Goal: Task Accomplishment & Management: Manage account settings

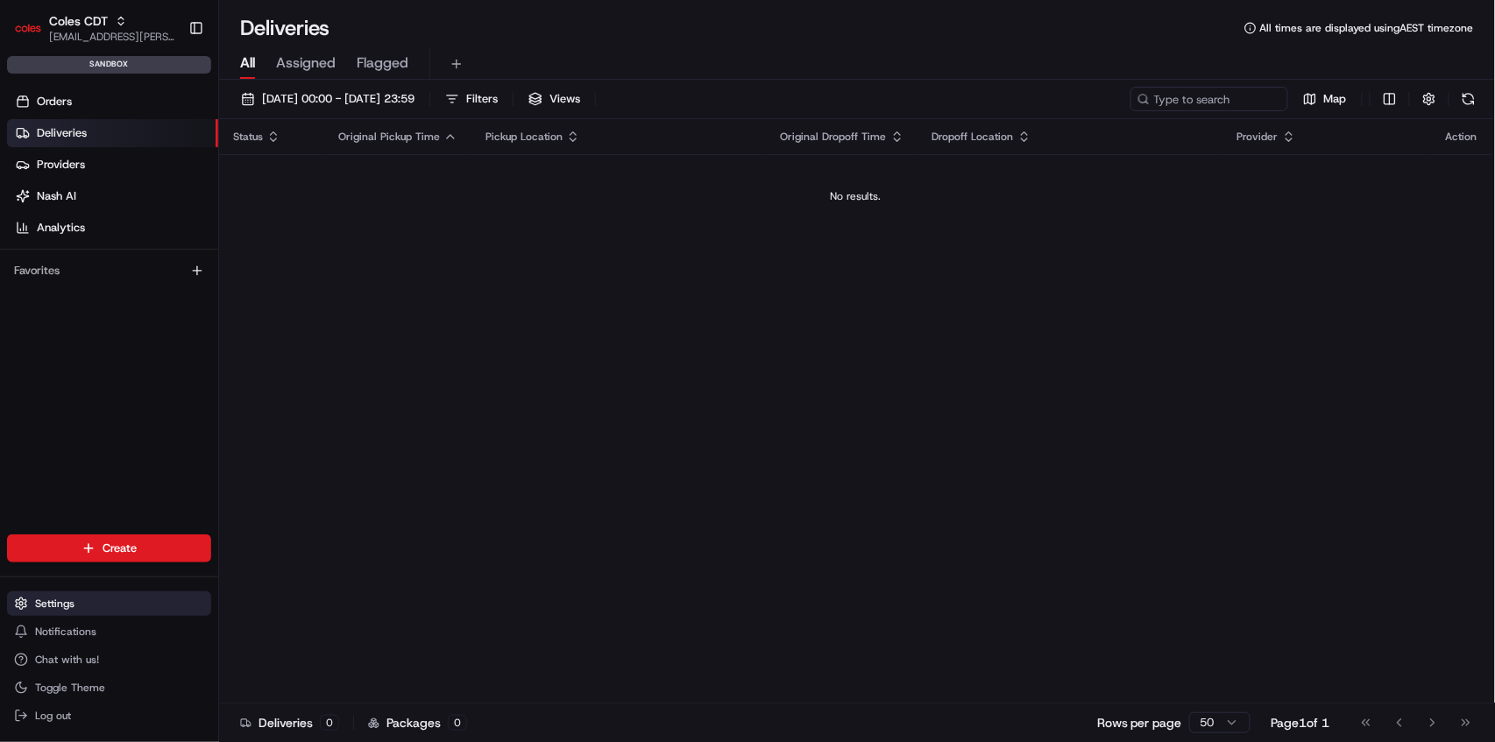
click at [53, 605] on span "Settings" at bounding box center [54, 604] width 39 height 14
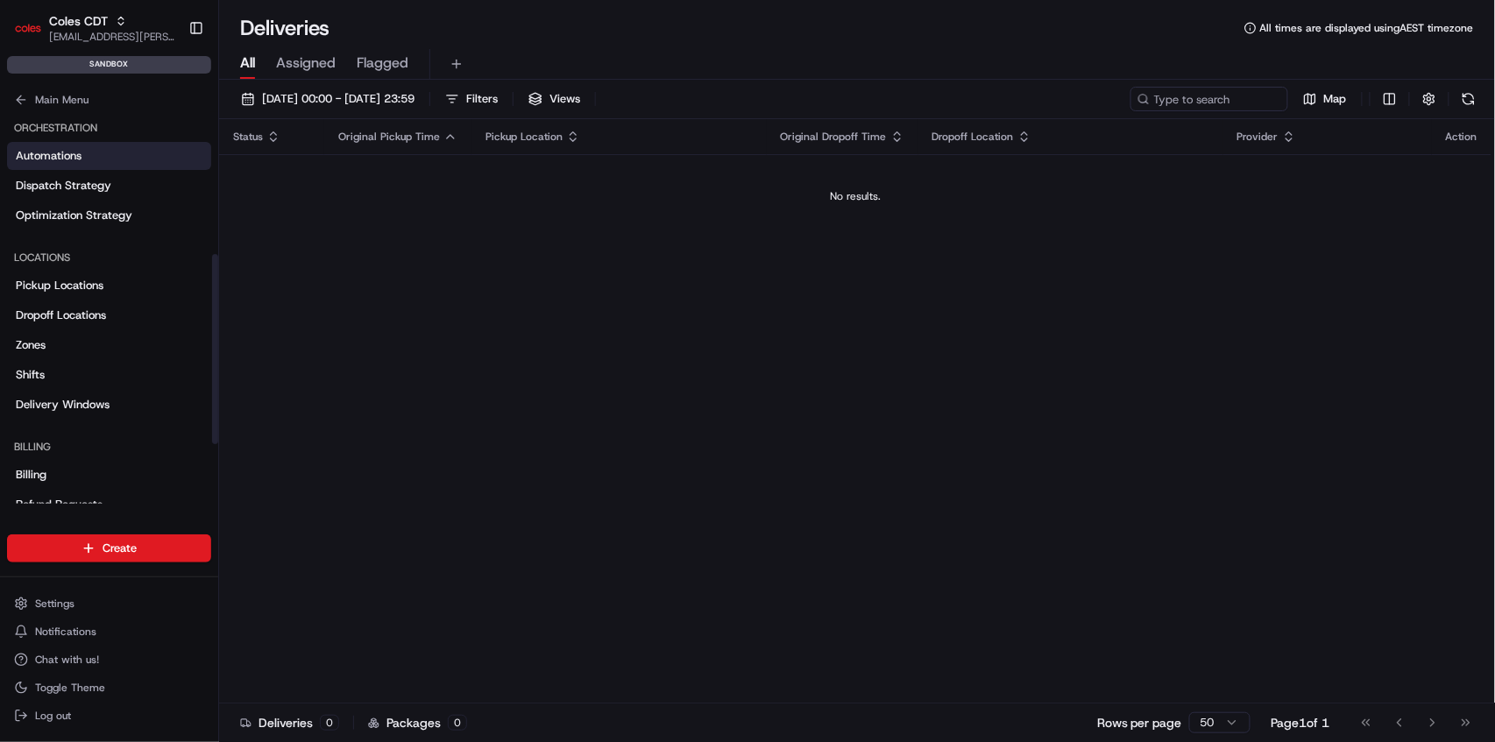
scroll to position [292, 0]
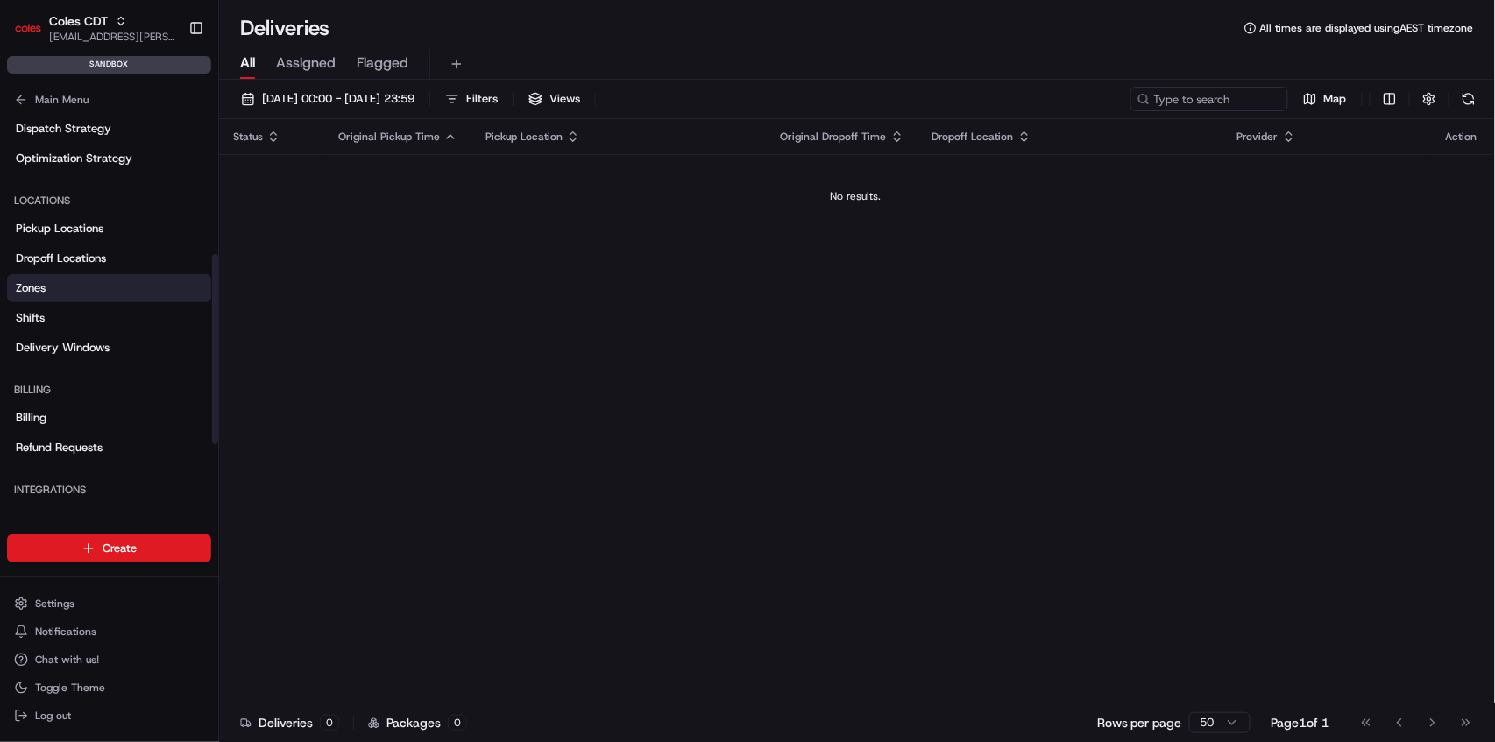
click at [55, 294] on link "Zones" at bounding box center [109, 288] width 204 height 28
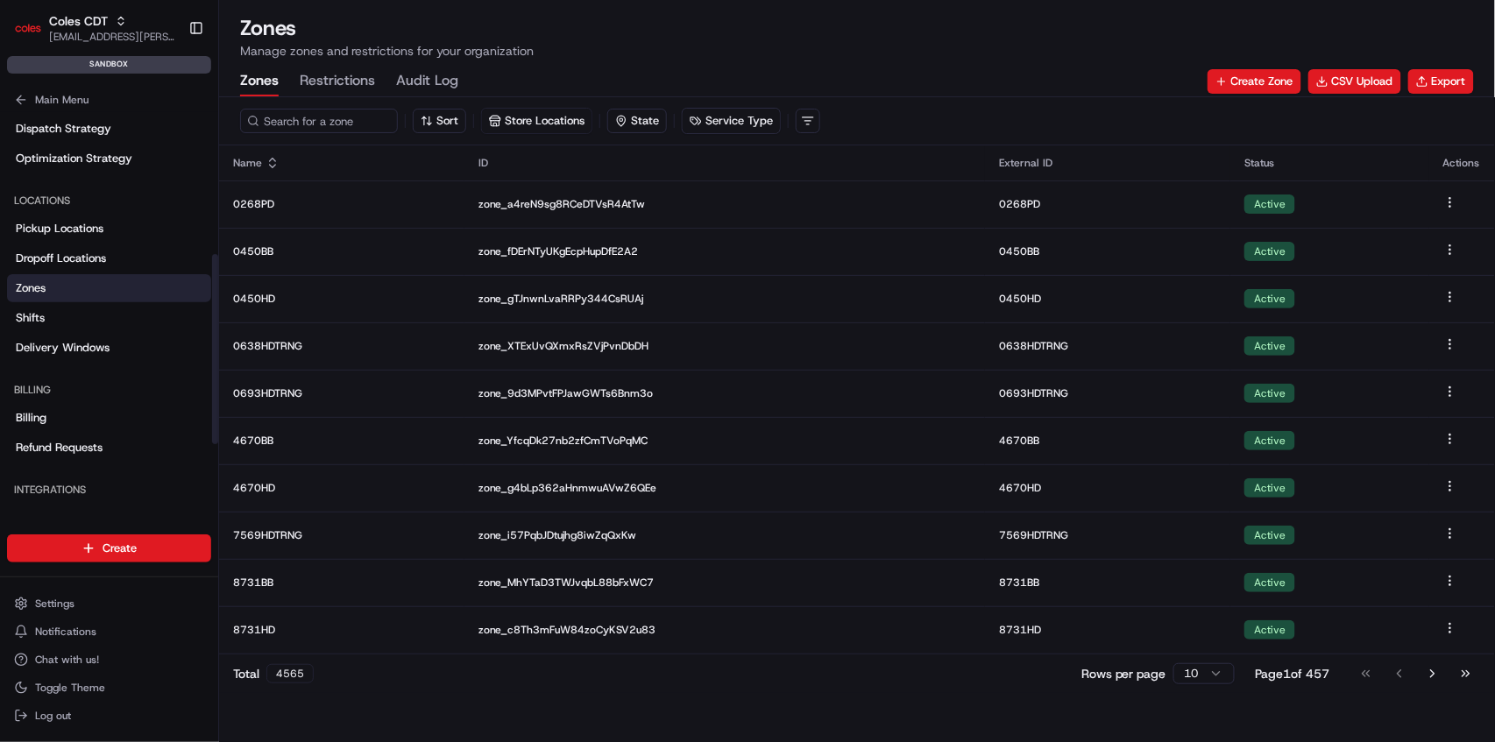
click at [328, 84] on button "Restrictions" at bounding box center [337, 82] width 75 height 30
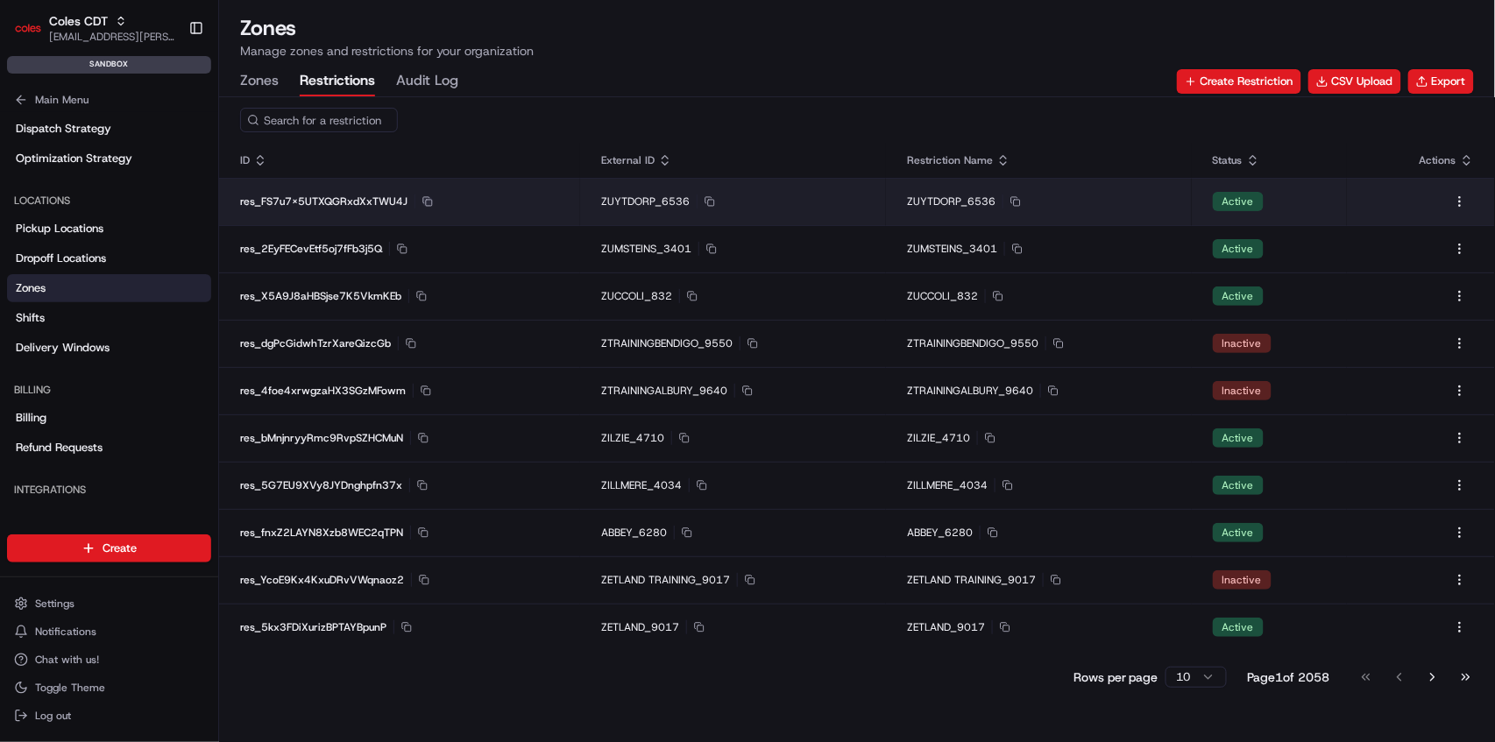
click at [430, 199] on icon "button" at bounding box center [427, 201] width 11 height 11
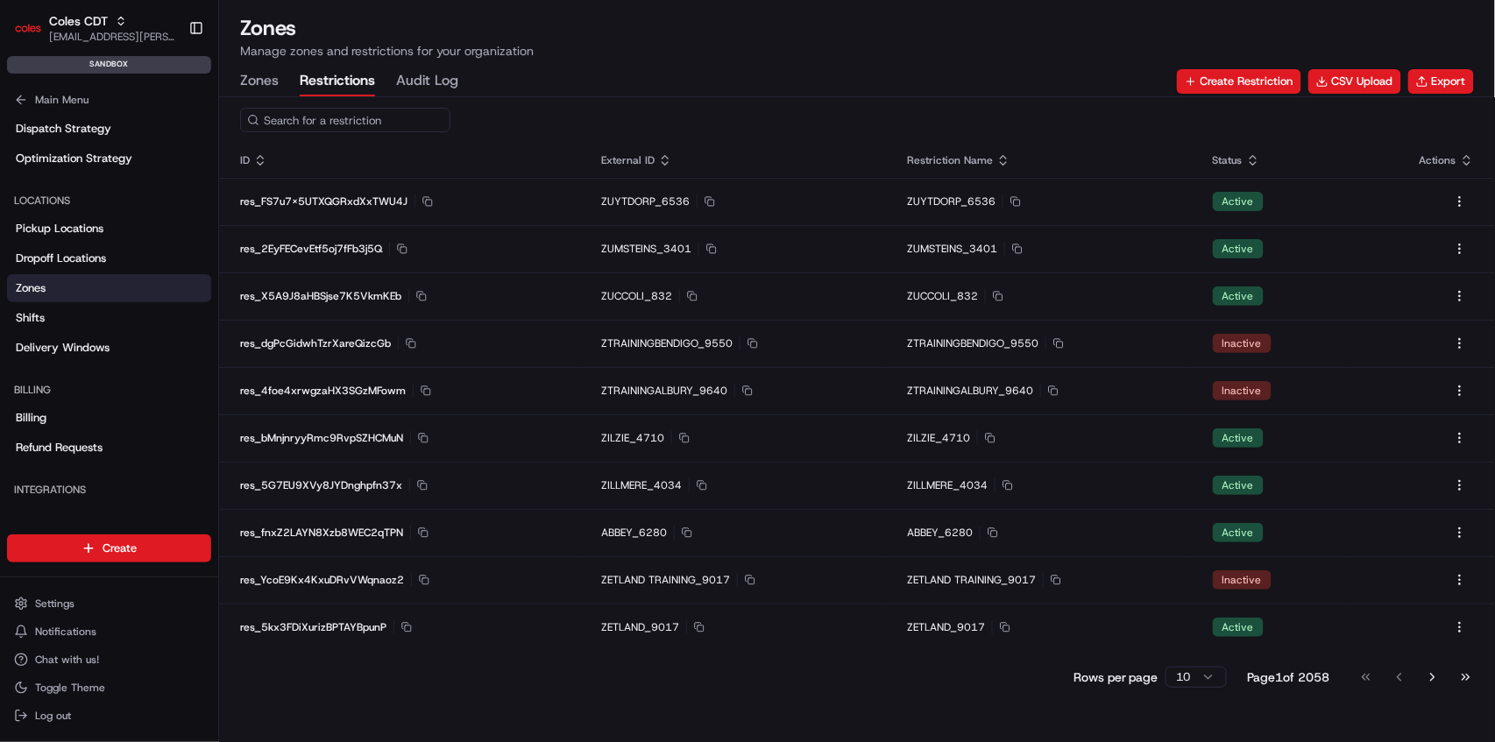
paste input "res_FS7u7x5UTXQGRxdXxTWU4J"
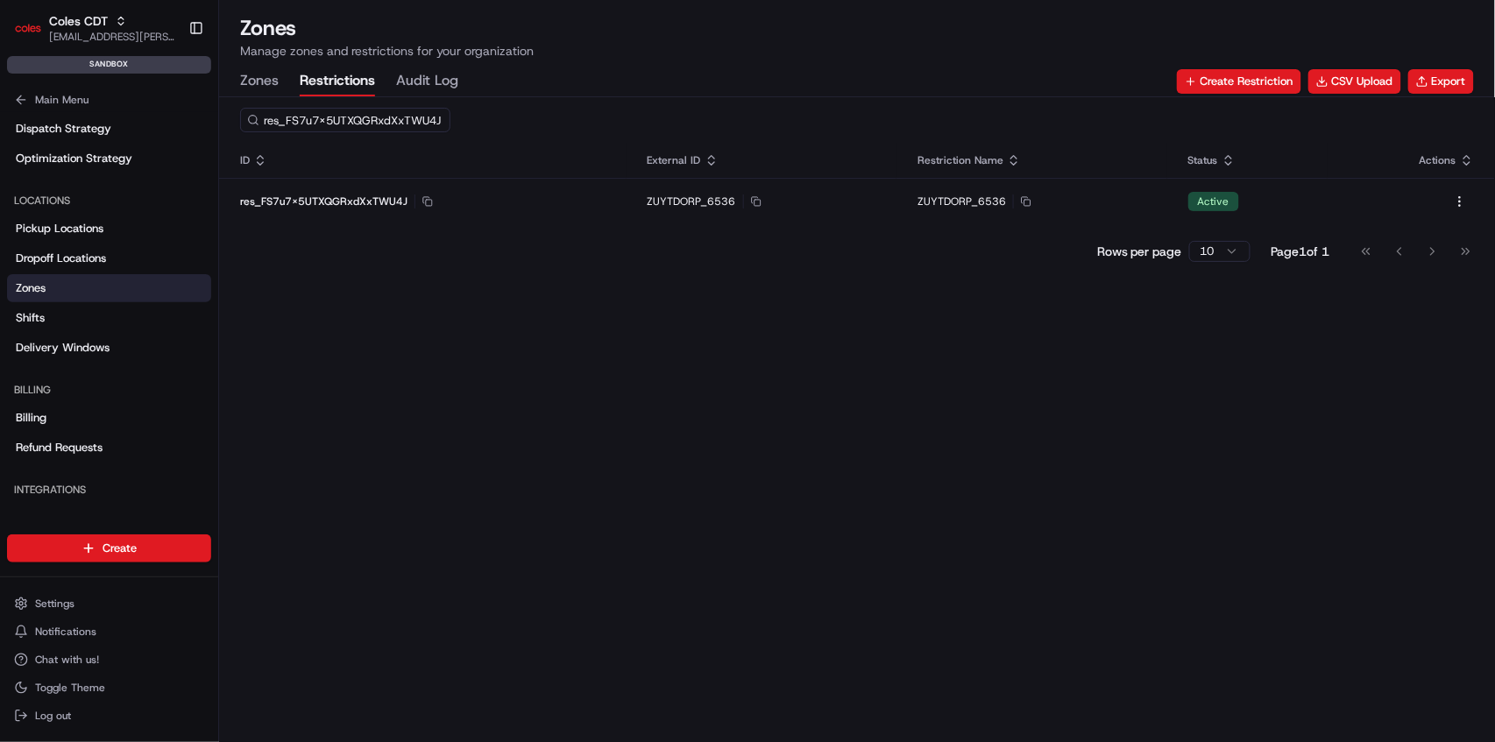
drag, startPoint x: 286, startPoint y: 121, endPoint x: 519, endPoint y: 117, distance: 233.1
click at [519, 117] on div "res_FS7u7x5UTXQGRxdXxTWU4J" at bounding box center [857, 120] width 1276 height 46
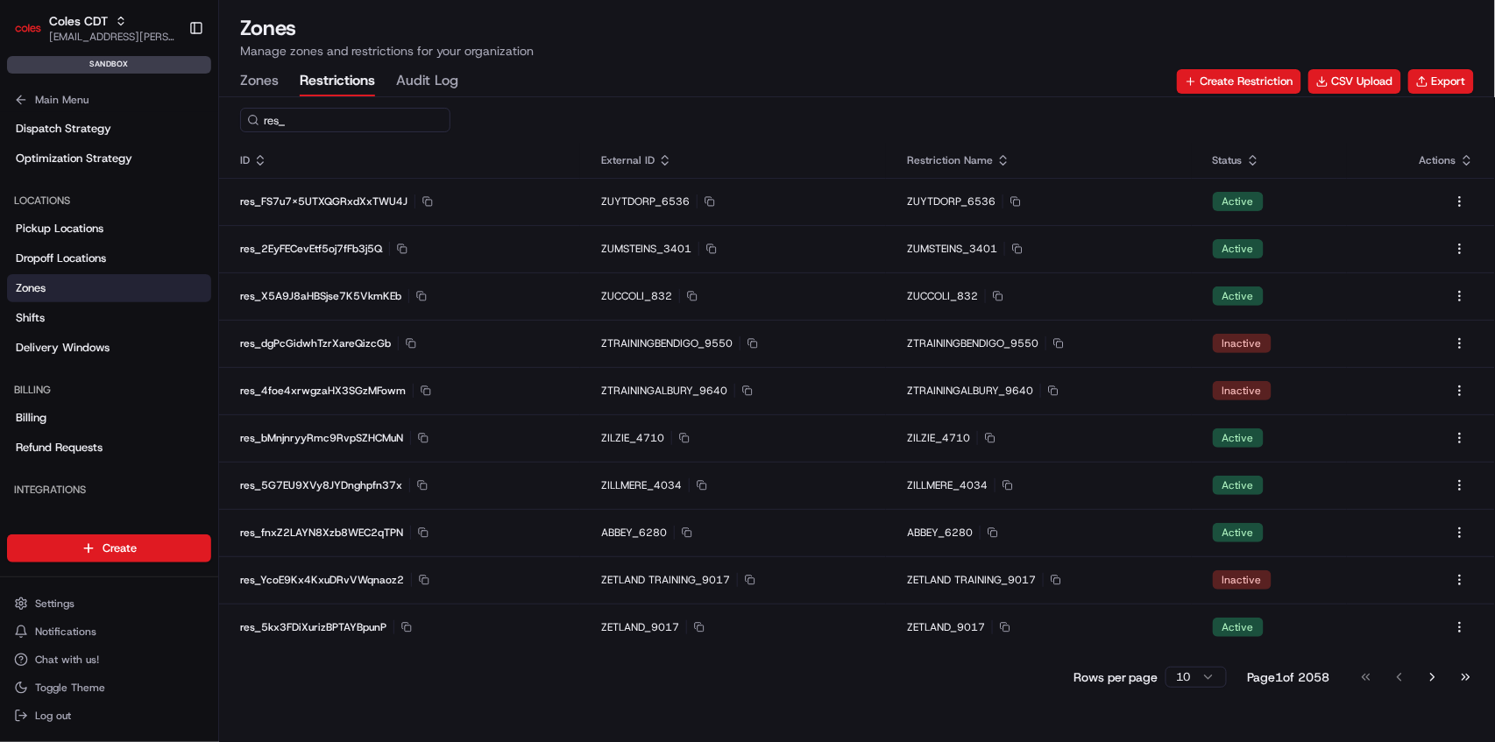
type input "res_"
